Goal: Task Accomplishment & Management: Use online tool/utility

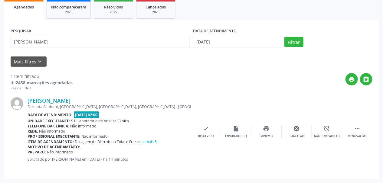
click at [0, 47] on div "Acompanhamento Acompanhe a situação das marcações correntes e finalizadas Relat…" at bounding box center [191, 63] width 383 height 240
click at [291, 44] on button "Filtrar" at bounding box center [293, 42] width 19 height 10
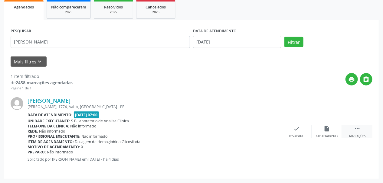
click at [357, 132] on div " Mais ações" at bounding box center [357, 131] width 30 height 13
click at [267, 133] on div "print Imprimir" at bounding box center [266, 131] width 30 height 13
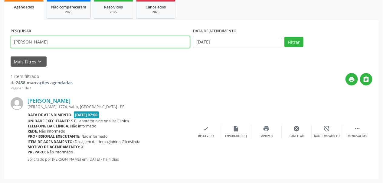
drag, startPoint x: 64, startPoint y: 42, endPoint x: 0, endPoint y: 47, distance: 64.3
click at [0, 47] on div "Acompanhamento Acompanhe a situação das marcações correntes e finalizadas Relat…" at bounding box center [191, 63] width 383 height 240
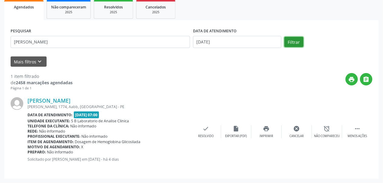
click at [290, 41] on button "Filtrar" at bounding box center [293, 42] width 19 height 10
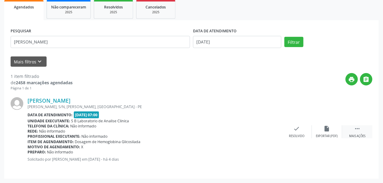
click at [357, 131] on icon "" at bounding box center [357, 128] width 7 height 7
click at [269, 130] on icon "print" at bounding box center [266, 128] width 7 height 7
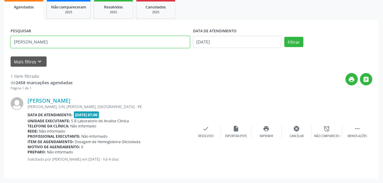
drag, startPoint x: 79, startPoint y: 37, endPoint x: 0, endPoint y: 39, distance: 78.6
click at [0, 39] on div "Acompanhamento Acompanhe a situação das marcações correntes e finalizadas Relat…" at bounding box center [191, 63] width 383 height 240
click at [284, 37] on button "Filtrar" at bounding box center [293, 42] width 19 height 10
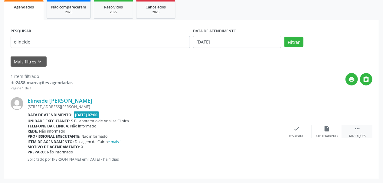
click at [365, 137] on div "Mais ações" at bounding box center [357, 136] width 16 height 4
click at [271, 129] on div "print Imprimir" at bounding box center [266, 131] width 30 height 13
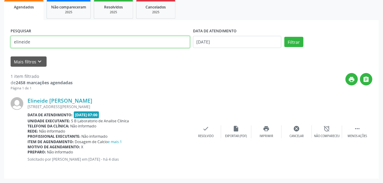
drag, startPoint x: 67, startPoint y: 44, endPoint x: 0, endPoint y: 54, distance: 68.2
click at [0, 54] on div "Acompanhamento Acompanhe a situação das marcações correntes e finalizadas Relat…" at bounding box center [191, 63] width 383 height 240
click at [284, 37] on button "Filtrar" at bounding box center [293, 42] width 19 height 10
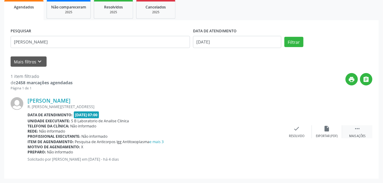
click at [357, 128] on icon "" at bounding box center [357, 128] width 7 height 7
click at [268, 132] on div "print Imprimir" at bounding box center [266, 131] width 30 height 13
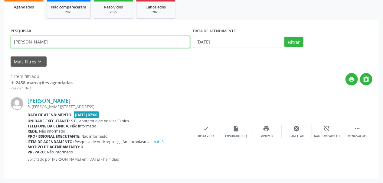
drag, startPoint x: 64, startPoint y: 40, endPoint x: 0, endPoint y: 58, distance: 66.8
click at [0, 58] on div "Acompanhamento Acompanhe a situação das marcações correntes e finalizadas Relat…" at bounding box center [191, 63] width 383 height 240
click at [284, 37] on button "Filtrar" at bounding box center [293, 42] width 19 height 10
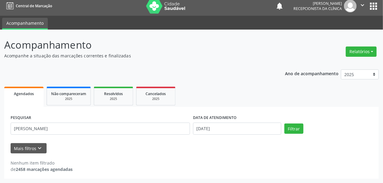
scroll to position [4, 0]
click at [70, 111] on div "PESQUISAR [PERSON_NAME] BET DATA DE ATENDIMENTO [DATE] Filtrar UNIDADE DE REFER…" at bounding box center [191, 143] width 374 height 72
click at [59, 124] on div "PESQUISAR [PERSON_NAME]" at bounding box center [100, 126] width 182 height 26
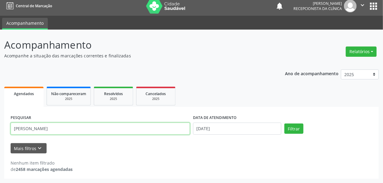
click at [59, 126] on input "[PERSON_NAME]" at bounding box center [100, 129] width 179 height 12
click at [284, 124] on button "Filtrar" at bounding box center [293, 129] width 19 height 10
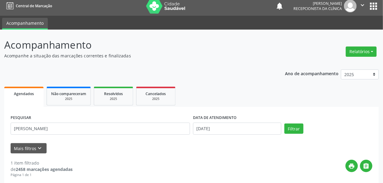
scroll to position [90, 0]
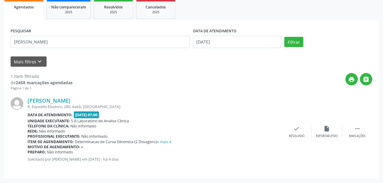
click at [352, 139] on div "[PERSON_NAME] R. Expedito Eliodoro, 280, Aabb, [GEOGRAPHIC_DATA] Data de atendi…" at bounding box center [191, 132] width 361 height 82
click at [353, 131] on div " Mais ações" at bounding box center [357, 131] width 30 height 13
click at [268, 128] on icon "print" at bounding box center [266, 128] width 7 height 7
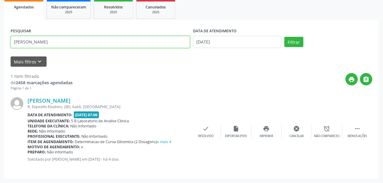
drag, startPoint x: 43, startPoint y: 47, endPoint x: 0, endPoint y: 62, distance: 45.7
click at [0, 62] on div "Acompanhamento Acompanhe a situação das marcações correntes e finalizadas Relat…" at bounding box center [191, 63] width 383 height 240
click at [284, 37] on button "Filtrar" at bounding box center [293, 42] width 19 height 10
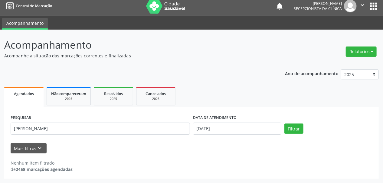
scroll to position [0, 0]
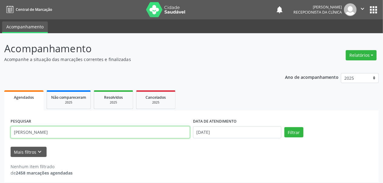
click at [15, 131] on input "[PERSON_NAME]" at bounding box center [100, 132] width 179 height 12
click at [284, 127] on button "Filtrar" at bounding box center [293, 132] width 19 height 10
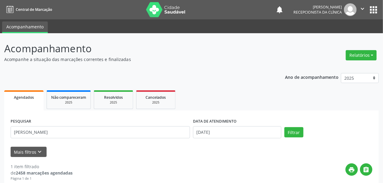
scroll to position [90, 0]
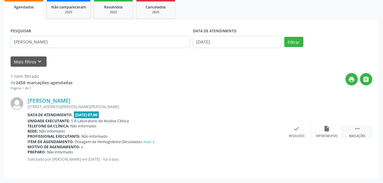
click at [357, 133] on div " Mais ações" at bounding box center [357, 131] width 30 height 13
click at [267, 128] on icon "print" at bounding box center [266, 128] width 7 height 7
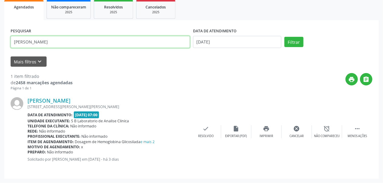
drag, startPoint x: 41, startPoint y: 42, endPoint x: 0, endPoint y: 56, distance: 42.9
click at [0, 55] on div "Acompanhamento Acompanhe a situação das marcações correntes e finalizadas Relat…" at bounding box center [191, 63] width 383 height 240
click at [284, 37] on button "Filtrar" at bounding box center [293, 42] width 19 height 10
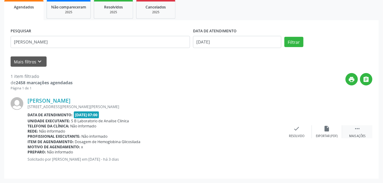
click at [353, 131] on div " Mais ações" at bounding box center [357, 131] width 30 height 13
click at [269, 131] on icon "print" at bounding box center [266, 128] width 7 height 7
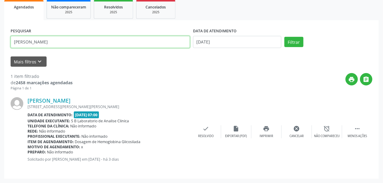
drag, startPoint x: 83, startPoint y: 42, endPoint x: 0, endPoint y: 54, distance: 83.7
click at [0, 54] on div "Acompanhamento Acompanhe a situação das marcações correntes e finalizadas Relat…" at bounding box center [191, 63] width 383 height 240
click at [284, 37] on button "Filtrar" at bounding box center [293, 42] width 19 height 10
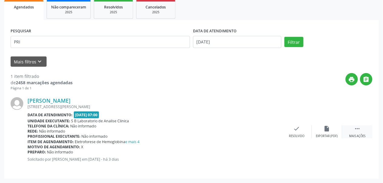
click at [353, 130] on div " Mais ações" at bounding box center [357, 131] width 30 height 13
click at [268, 130] on icon "print" at bounding box center [266, 128] width 7 height 7
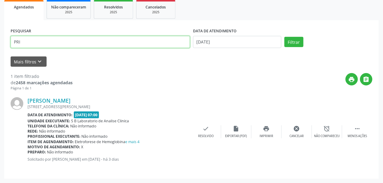
drag, startPoint x: 57, startPoint y: 44, endPoint x: 0, endPoint y: 56, distance: 57.9
click at [0, 56] on div "Acompanhamento Acompanhe a situação das marcações correntes e finalizadas Relat…" at bounding box center [191, 63] width 383 height 240
click at [284, 37] on button "Filtrar" at bounding box center [293, 42] width 19 height 10
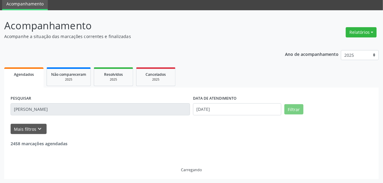
scroll to position [4, 0]
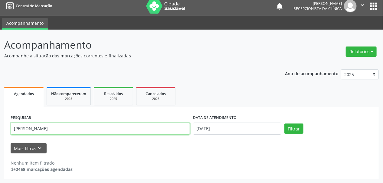
click at [36, 128] on input "[PERSON_NAME]" at bounding box center [100, 129] width 179 height 12
click at [284, 124] on button "Filtrar" at bounding box center [293, 129] width 19 height 10
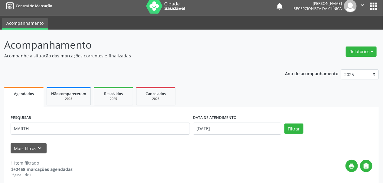
scroll to position [76, 0]
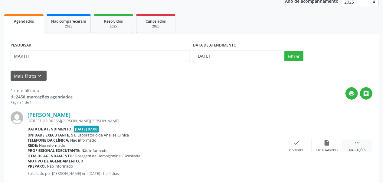
click at [359, 145] on icon "" at bounding box center [357, 143] width 7 height 7
click at [267, 143] on icon "print" at bounding box center [266, 143] width 7 height 7
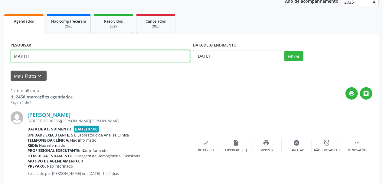
drag, startPoint x: 48, startPoint y: 59, endPoint x: 0, endPoint y: 75, distance: 50.3
click at [0, 75] on div "Acompanhamento Acompanhe a situação das marcações correntes e finalizadas Relat…" at bounding box center [191, 77] width 383 height 240
click at [284, 51] on button "Filtrar" at bounding box center [293, 56] width 19 height 10
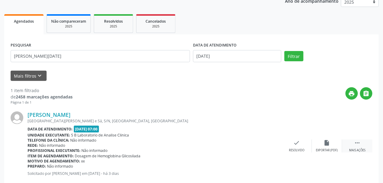
click at [353, 147] on div " Mais ações" at bounding box center [357, 146] width 30 height 13
click at [262, 144] on div "print Imprimir" at bounding box center [266, 146] width 30 height 13
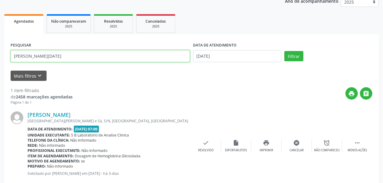
drag, startPoint x: 43, startPoint y: 53, endPoint x: 0, endPoint y: 62, distance: 43.7
click at [0, 62] on div "Acompanhamento Acompanhe a situação das marcações correntes e finalizadas Relat…" at bounding box center [191, 77] width 383 height 240
type input "IJA"
click at [284, 51] on button "Filtrar" at bounding box center [293, 56] width 19 height 10
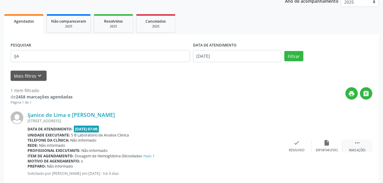
click at [358, 146] on div " Mais ações" at bounding box center [357, 146] width 30 height 13
click at [266, 147] on div "print Imprimir" at bounding box center [266, 146] width 30 height 13
